Goal: Information Seeking & Learning: Find specific fact

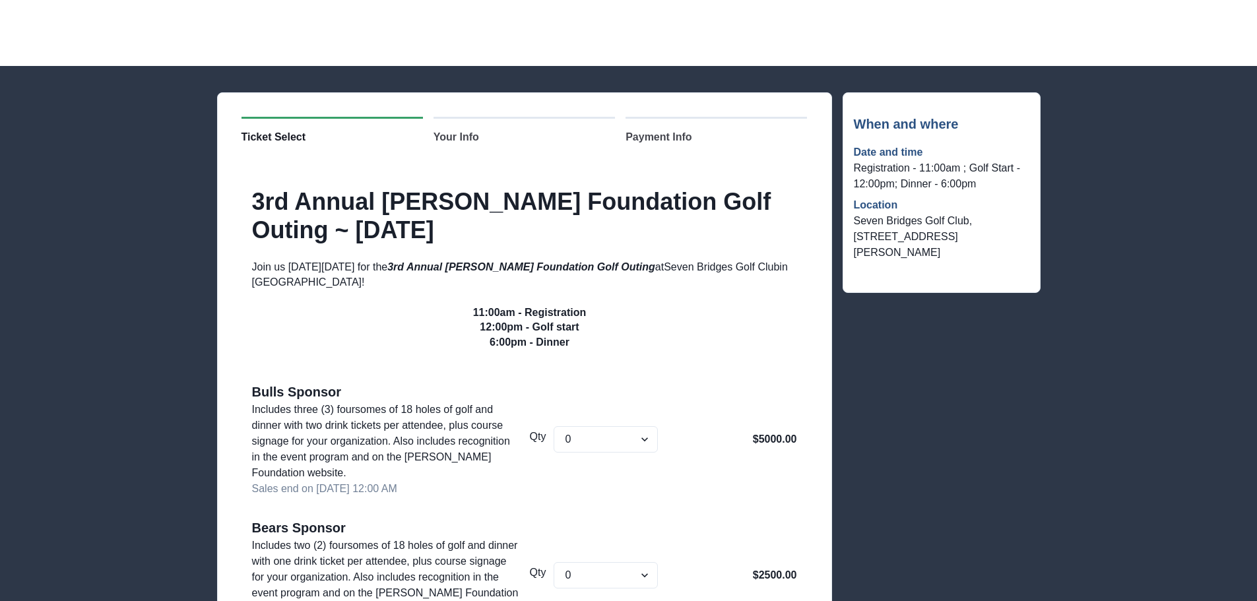
drag, startPoint x: 986, startPoint y: 243, endPoint x: 848, endPoint y: 122, distance: 183.7
click at [848, 122] on div "When and where Date and time Registration - 11:00am ; Golf Start - 12:00pm; Din…" at bounding box center [941, 192] width 198 height 201
click at [860, 142] on div "Date and time Registration - 11:00am ; Golf Start - 12:00pm; Dinner - 6:00pm Lo…" at bounding box center [941, 202] width 175 height 137
click at [317, 201] on h2 "3rd Annual [PERSON_NAME] Foundation Golf Outing ~ [DATE]" at bounding box center [529, 215] width 555 height 57
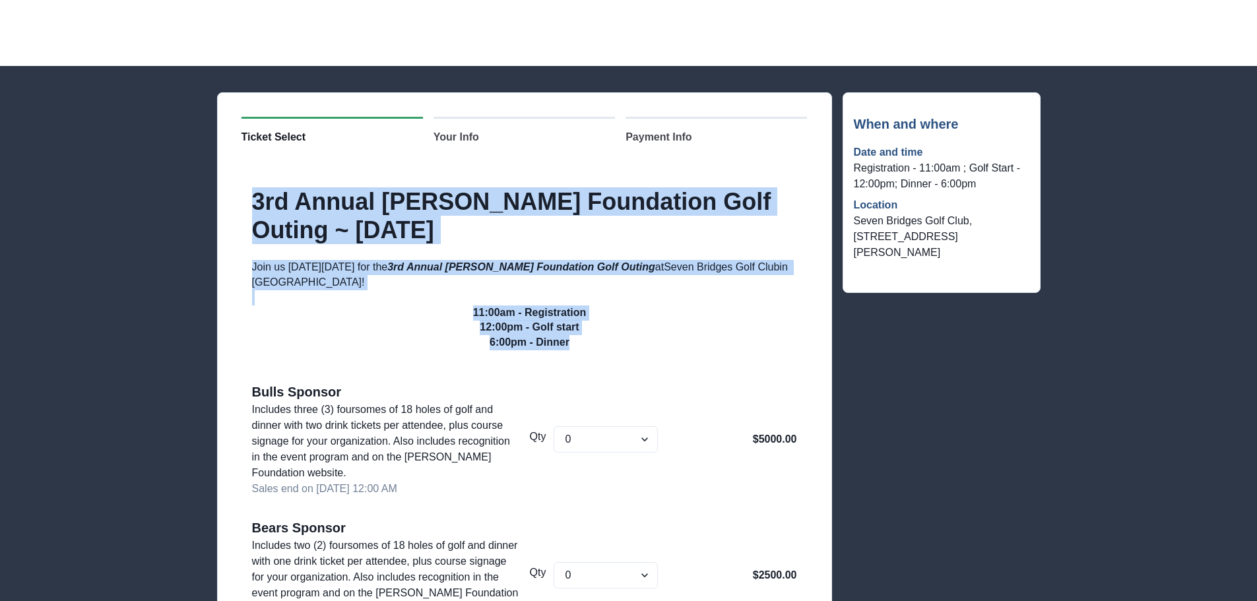
drag, startPoint x: 251, startPoint y: 197, endPoint x: 660, endPoint y: 343, distance: 434.4
click at [660, 343] on div "3rd Annual [PERSON_NAME] Foundation Golf Outing ~ [DATE] Join us [DATE][DATE] f…" at bounding box center [524, 268] width 566 height 163
copy div "3rd Annual [PERSON_NAME] Foundation Golf Outing ~ [DATE] Join us [DATE][DATE] f…"
click at [349, 268] on p "Join us [DATE][DATE] for the 3rd Annual [PERSON_NAME] Foundation Golf Outing at…" at bounding box center [529, 275] width 555 height 30
drag, startPoint x: 592, startPoint y: 348, endPoint x: 249, endPoint y: 180, distance: 381.2
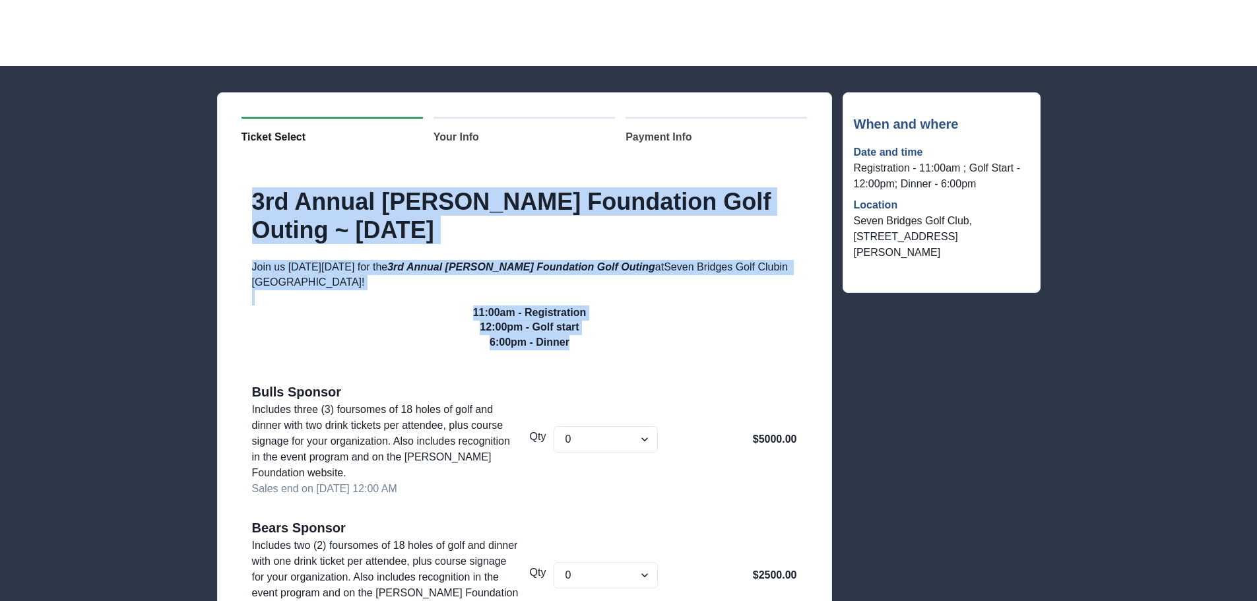
click at [249, 180] on div "3rd Annual [PERSON_NAME] Foundation Golf Outing ~ [DATE] Join us [DATE][DATE] f…" at bounding box center [524, 608] width 566 height 904
drag, startPoint x: 1011, startPoint y: 245, endPoint x: 854, endPoint y: 122, distance: 199.7
click at [854, 122] on div "When and where Date and time Registration - 11:00am ; Golf Start - 12:00pm; Din…" at bounding box center [941, 192] width 175 height 157
copy div "When and where Date and time Registration - 11:00am ; Golf Start - 12:00pm; Din…"
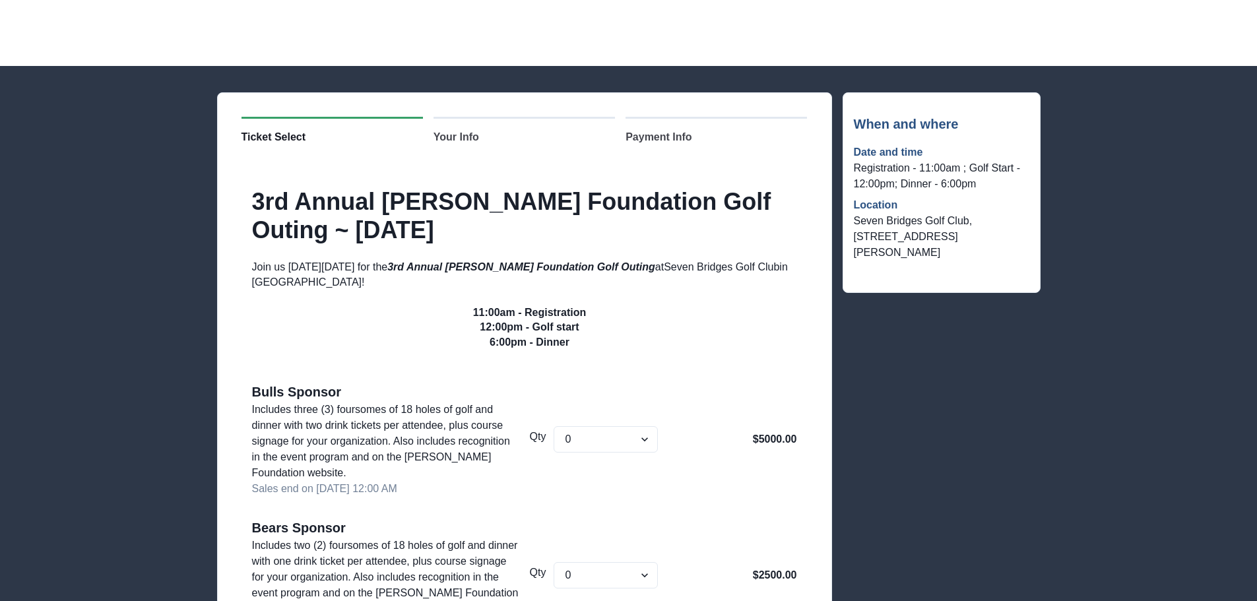
click at [655, 269] on em "3rd Annual [PERSON_NAME] Foundation Golf Outing" at bounding box center [521, 266] width 268 height 11
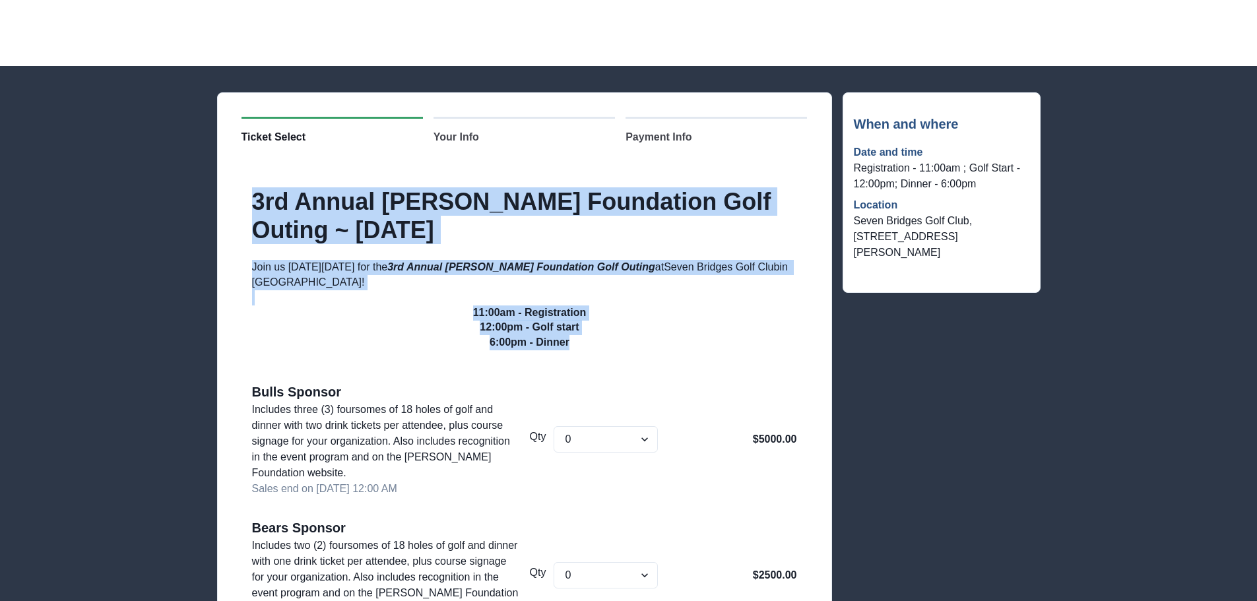
drag, startPoint x: 592, startPoint y: 346, endPoint x: 255, endPoint y: 199, distance: 368.1
click at [255, 199] on div "3rd Annual [PERSON_NAME] Foundation Golf Outing ~ [DATE] Join us [DATE][DATE] f…" at bounding box center [524, 268] width 566 height 163
copy div "3rd Annual [PERSON_NAME] Foundation Golf Outing ~ [DATE] Join us [DATE][DATE] f…"
click at [677, 348] on p "6:00pm - Dinner" at bounding box center [529, 342] width 555 height 15
